Goal: Transaction & Acquisition: Purchase product/service

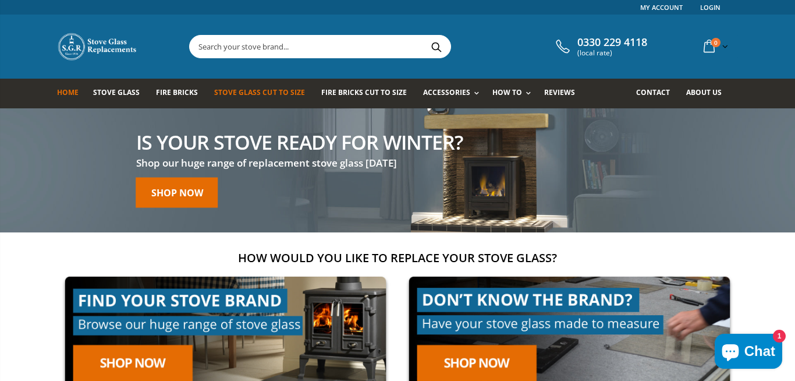
click at [214, 90] on span "Stove Glass Cut To Size" at bounding box center [259, 92] width 90 height 10
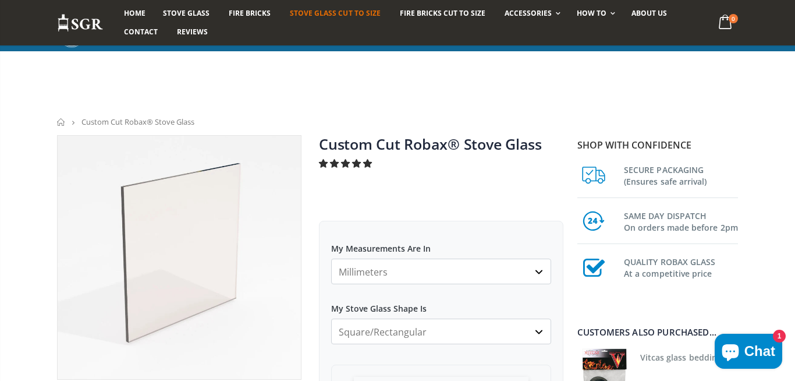
scroll to position [161, 0]
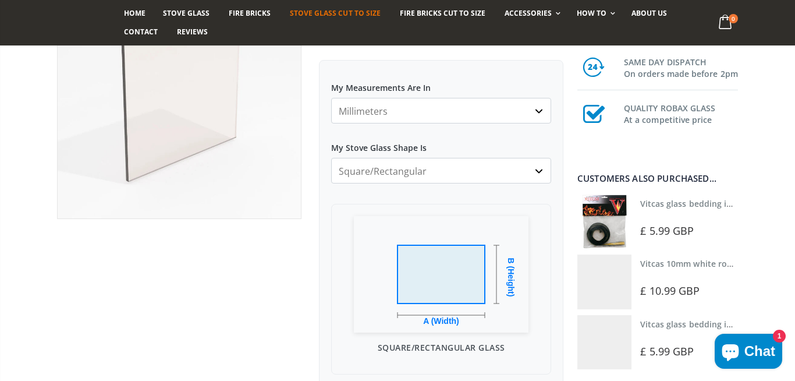
scroll to position [161, 0]
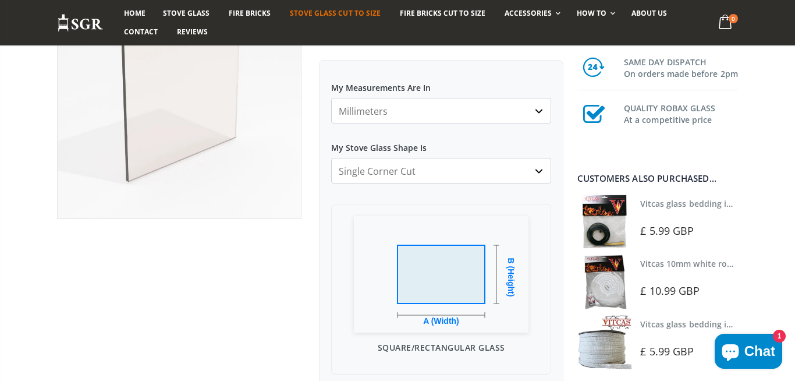
click option "Single Corner Cut" at bounding box center [0, 0] width 0 height 0
click at [331, 158] on select "Square/Rectangular Arched Half Arch Both Top Corners Cut Single Corner Cut All …" at bounding box center [441, 171] width 220 height 26
select select "both-top-corners-cut"
click option "Both Top Corners Cut" at bounding box center [0, 0] width 0 height 0
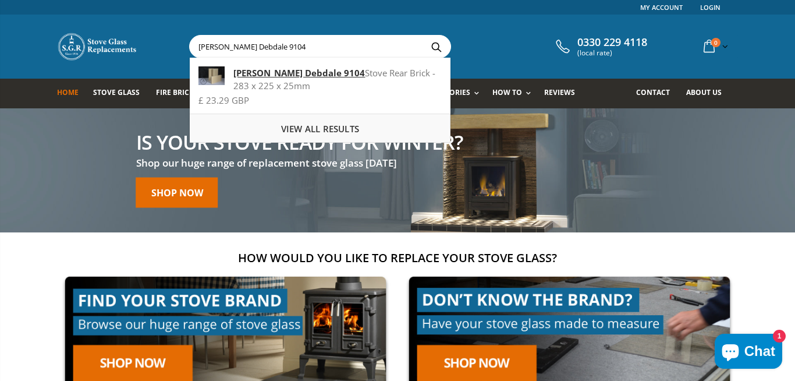
type input "Burley Debdale 9104"
click at [308, 133] on span "View all results" at bounding box center [320, 129] width 78 height 12
